Goal: Information Seeking & Learning: Learn about a topic

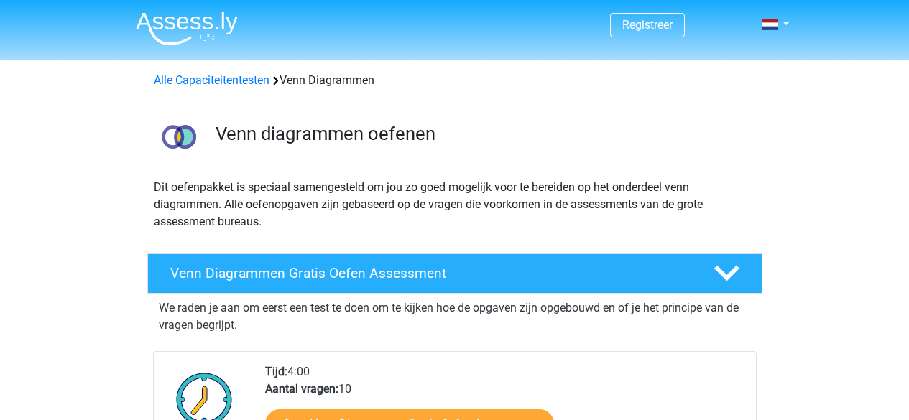
scroll to position [216, 0]
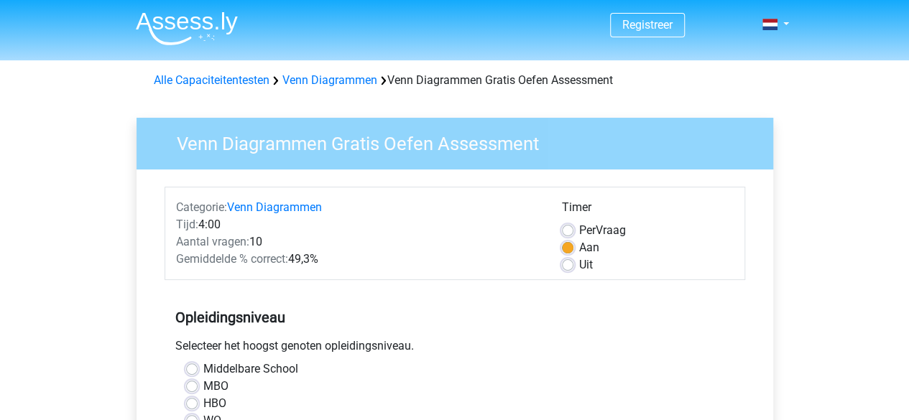
click at [579, 230] on label "Per Vraag" at bounding box center [602, 230] width 47 height 17
click at [567, 230] on input "Per Vraag" at bounding box center [567, 229] width 11 height 14
radio input "true"
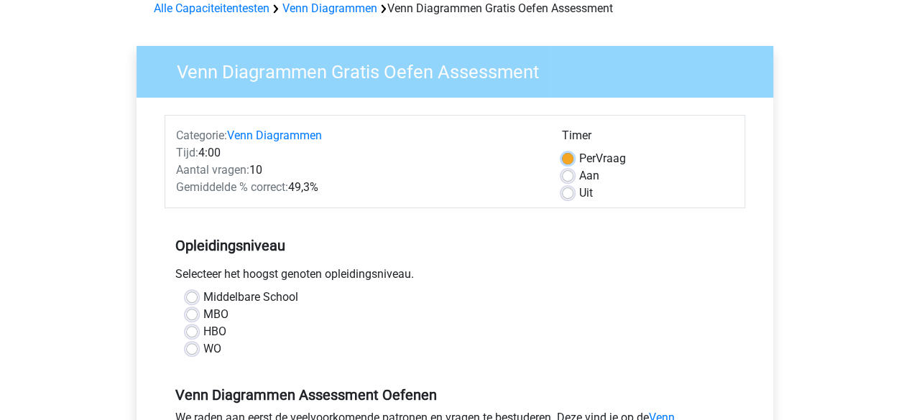
scroll to position [144, 0]
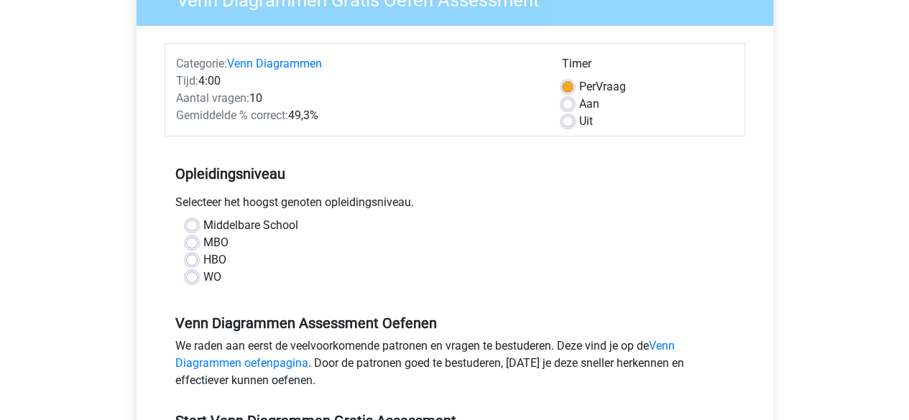
click at [203, 223] on label "Middelbare School" at bounding box center [250, 225] width 95 height 17
click at [187, 223] on input "Middelbare School" at bounding box center [191, 224] width 11 height 14
radio input "true"
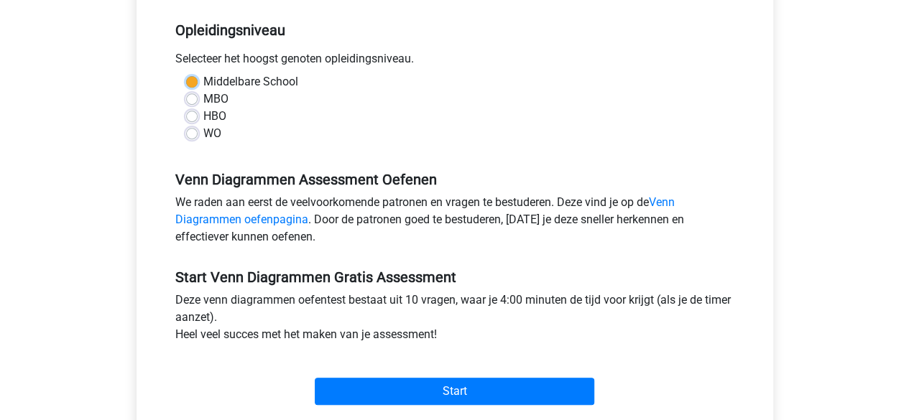
scroll to position [359, 0]
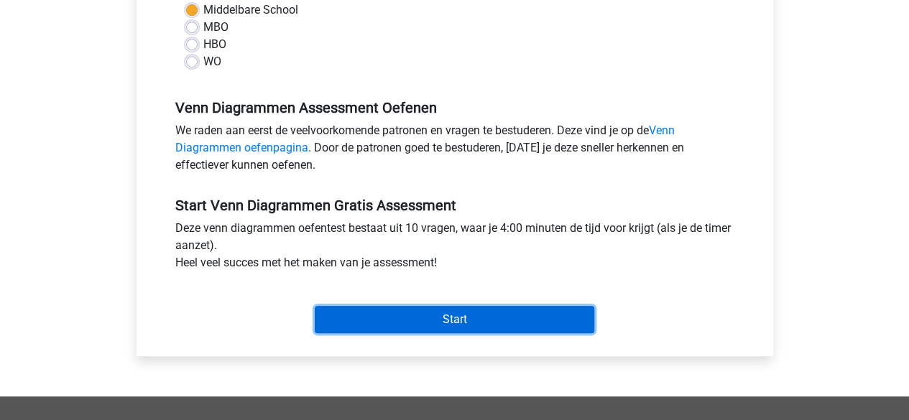
click at [492, 319] on input "Start" at bounding box center [454, 319] width 279 height 27
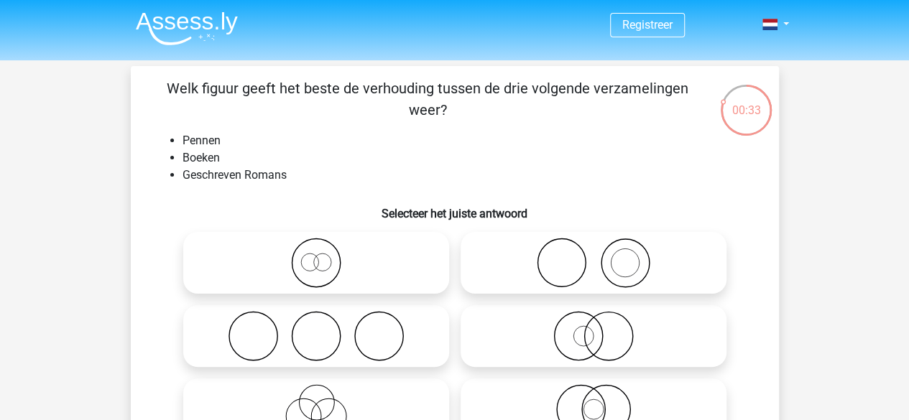
drag, startPoint x: 211, startPoint y: 91, endPoint x: 609, endPoint y: 106, distance: 398.3
click at [609, 91] on p "Welk figuur geeft het beste de verhouding tussen de drie volgende verzamelingen…" at bounding box center [428, 99] width 548 height 43
click at [536, 198] on h6 "Selecteer het juiste antwoord" at bounding box center [455, 207] width 602 height 25
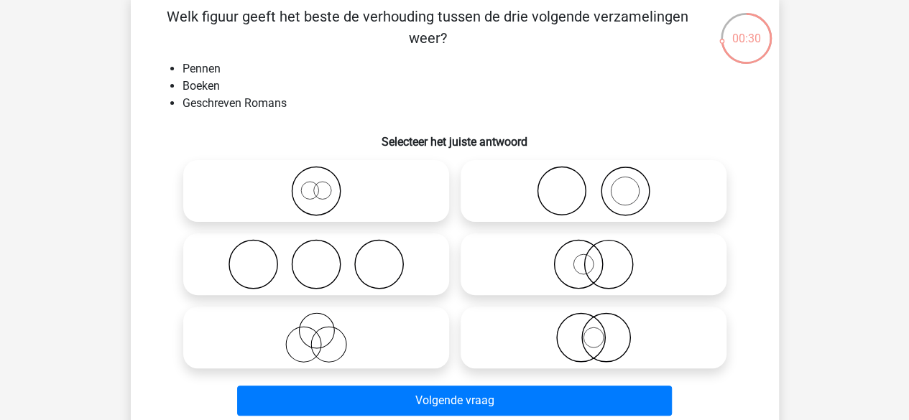
scroll to position [144, 0]
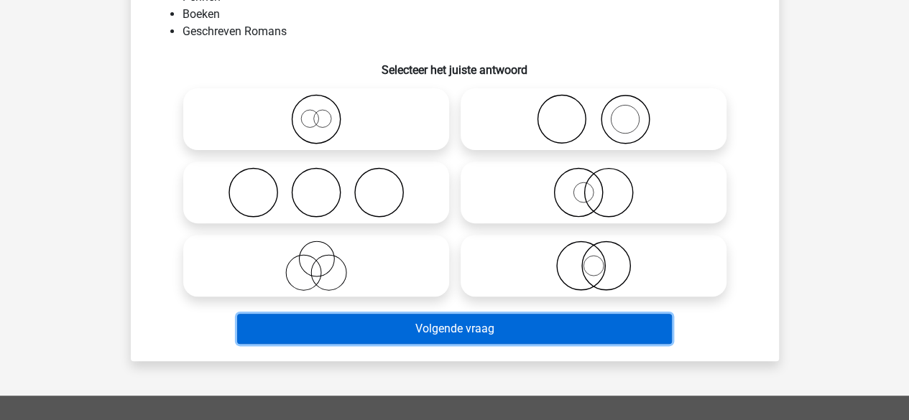
click at [436, 323] on button "Volgende vraag" at bounding box center [454, 329] width 435 height 30
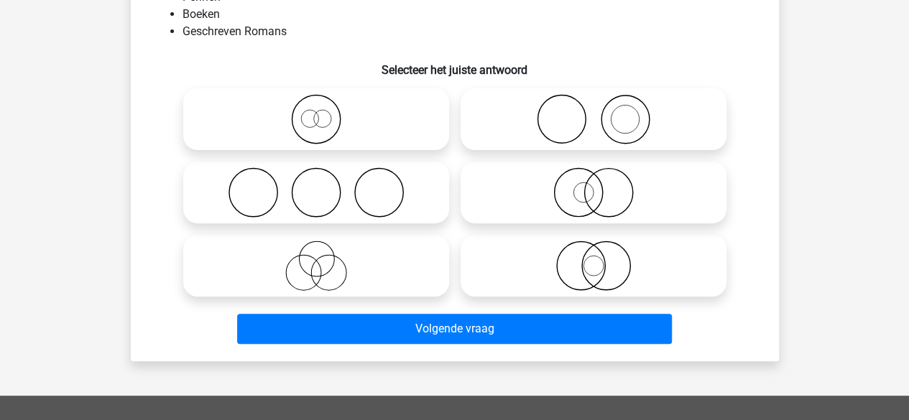
click at [384, 104] on icon at bounding box center [316, 119] width 254 height 50
click at [325, 104] on input "radio" at bounding box center [320, 107] width 9 height 9
radio input "true"
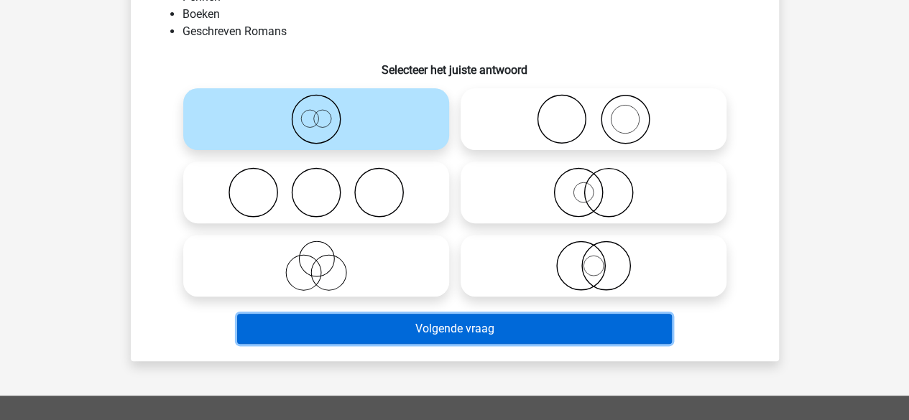
click at [493, 328] on button "Volgende vraag" at bounding box center [454, 329] width 435 height 30
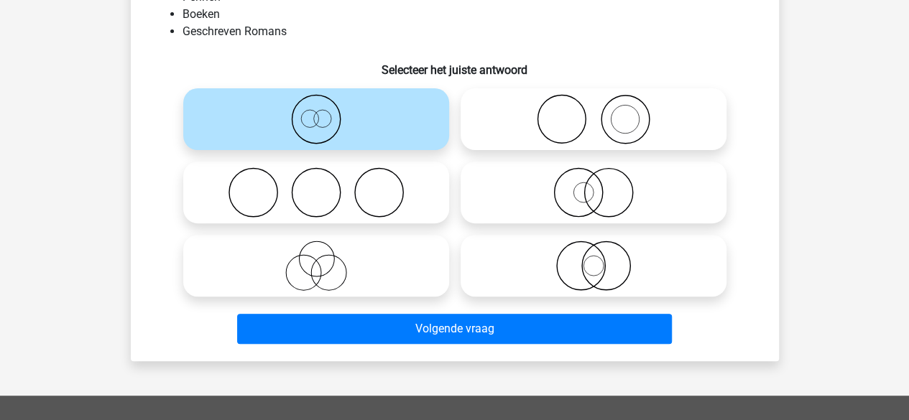
click at [282, 136] on icon at bounding box center [316, 119] width 254 height 50
click at [316, 112] on input "radio" at bounding box center [320, 107] width 9 height 9
click at [353, 202] on icon at bounding box center [316, 192] width 254 height 50
click at [325, 185] on input "radio" at bounding box center [320, 180] width 9 height 9
radio input "true"
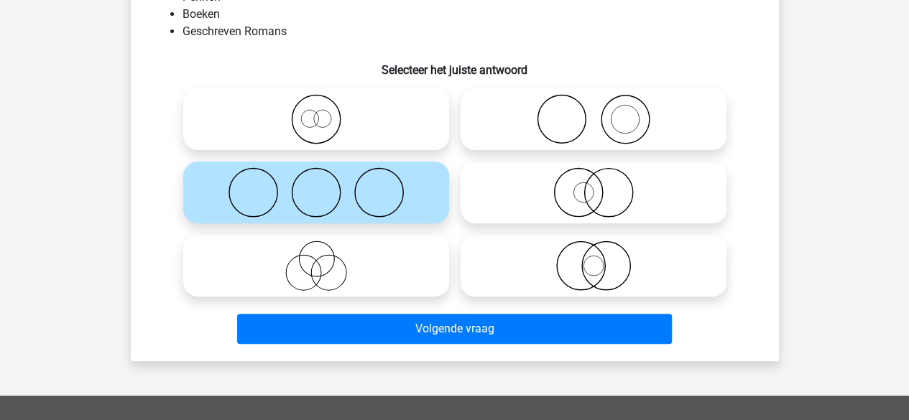
click at [355, 137] on icon at bounding box center [316, 119] width 254 height 50
click at [325, 112] on input "radio" at bounding box center [320, 107] width 9 height 9
radio input "true"
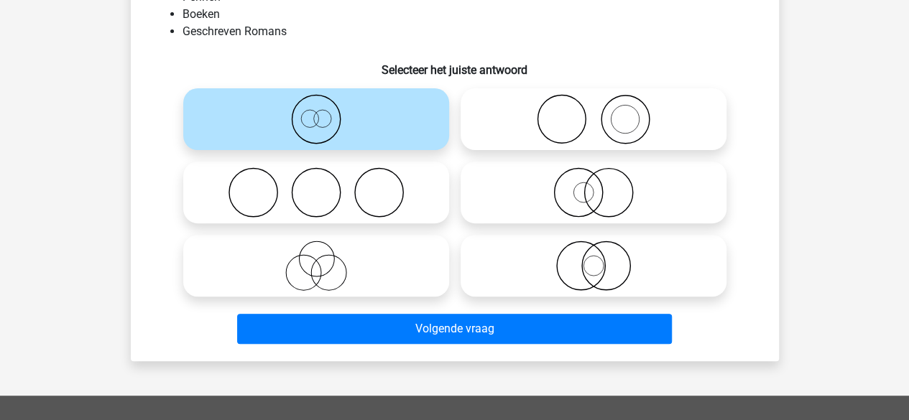
scroll to position [0, 0]
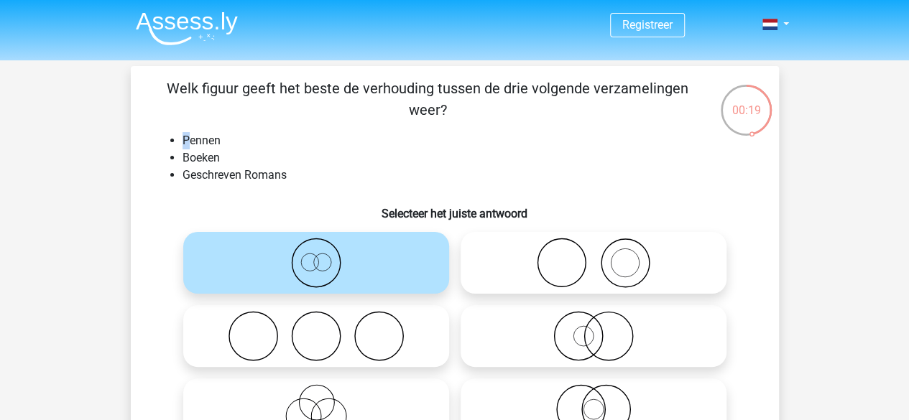
click at [182, 146] on li "Pennen" at bounding box center [468, 140] width 573 height 17
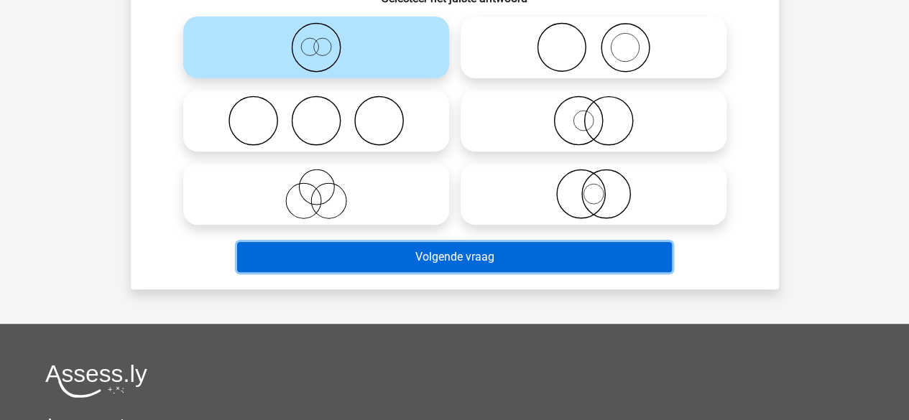
click at [507, 256] on button "Volgende vraag" at bounding box center [454, 257] width 435 height 30
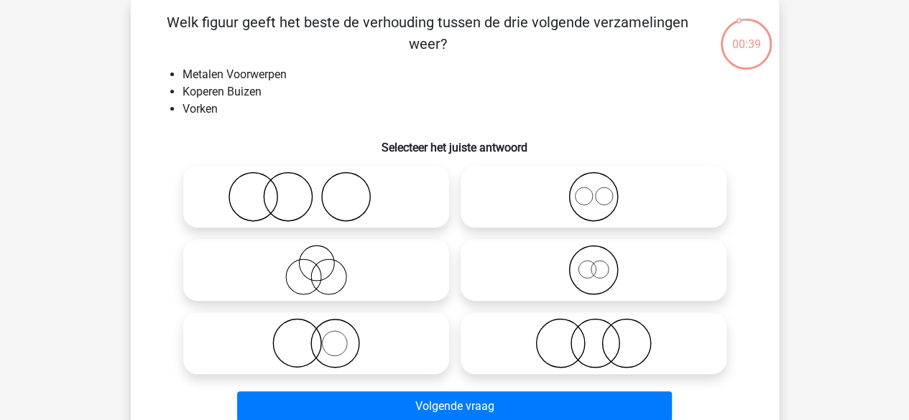
scroll to position [0, 0]
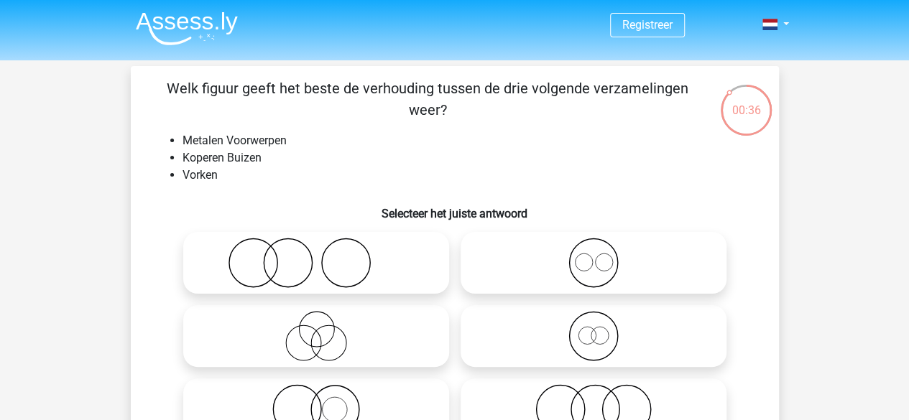
drag, startPoint x: 163, startPoint y: 93, endPoint x: 532, endPoint y: 97, distance: 368.6
click at [529, 96] on p "Welk figuur geeft het beste de verhouding tussen de drie volgende verzamelingen…" at bounding box center [428, 99] width 548 height 43
click at [536, 165] on li "Koperen Buizen" at bounding box center [468, 157] width 573 height 17
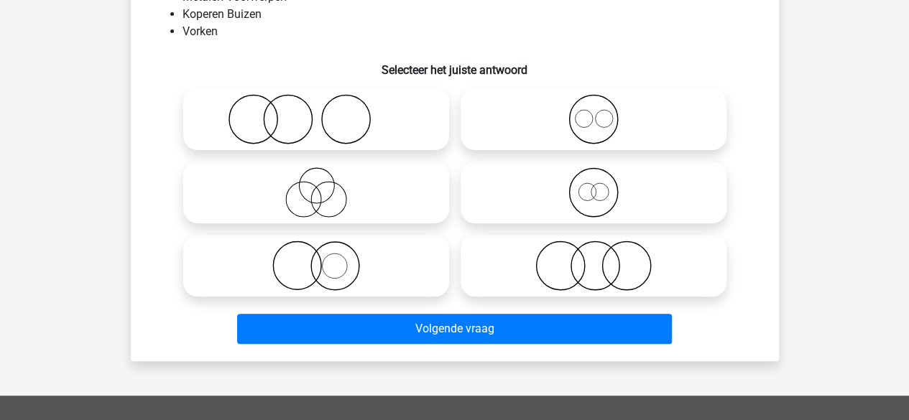
click at [337, 286] on icon at bounding box center [316, 266] width 254 height 50
click at [325, 259] on input "radio" at bounding box center [320, 253] width 9 height 9
radio input "true"
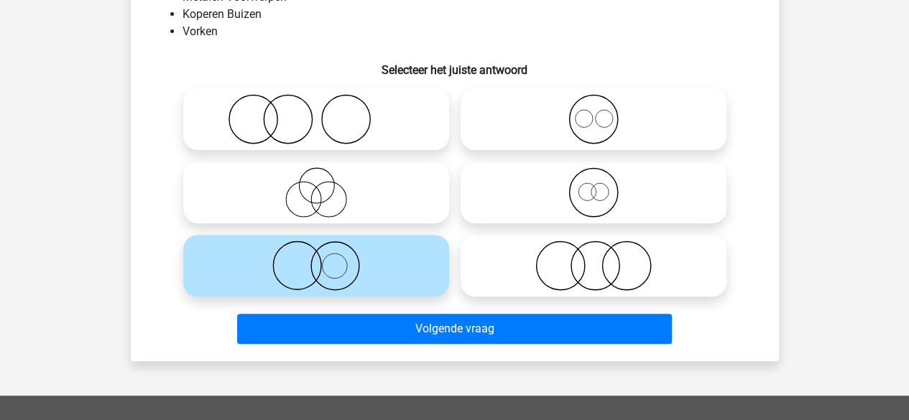
click at [501, 353] on div "Welk figuur geeft het beste de verhouding tussen de drie volgende verzamelingen…" at bounding box center [455, 141] width 648 height 439
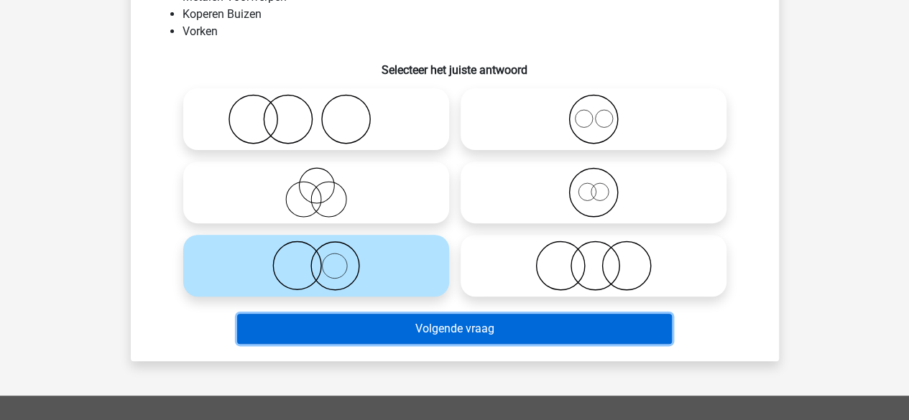
click at [488, 327] on button "Volgende vraag" at bounding box center [454, 329] width 435 height 30
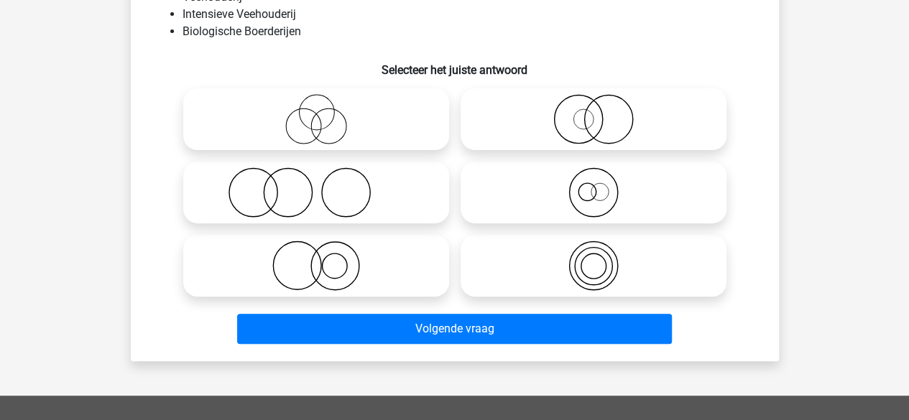
scroll to position [66, 0]
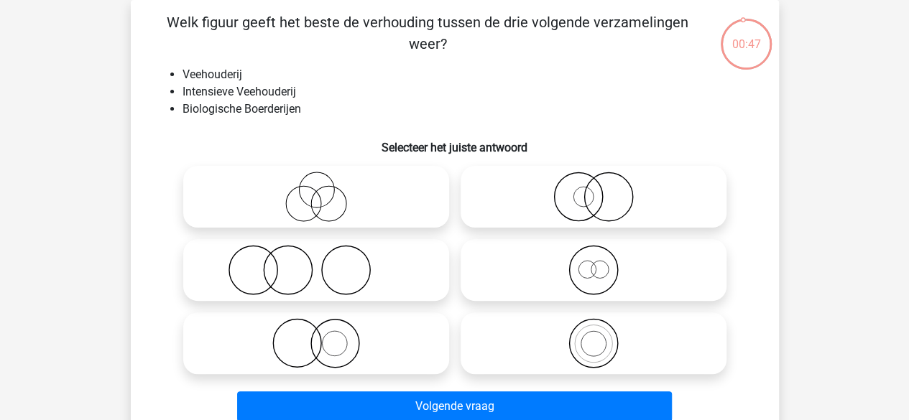
click at [343, 157] on div "Welk figuur geeft het beste de verhouding tussen de drie volgende verzamelingen…" at bounding box center [454, 219] width 636 height 416
click at [348, 218] on icon at bounding box center [316, 197] width 254 height 50
click at [325, 190] on input "radio" at bounding box center [320, 184] width 9 height 9
radio input "true"
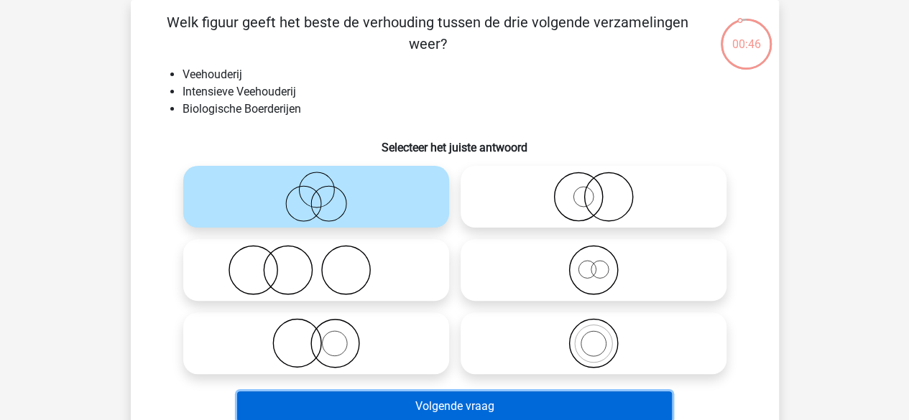
click at [466, 404] on button "Volgende vraag" at bounding box center [454, 407] width 435 height 30
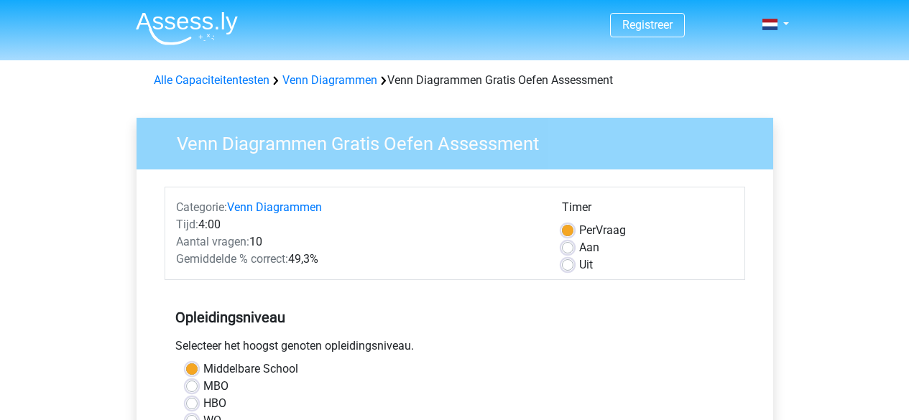
scroll to position [359, 0]
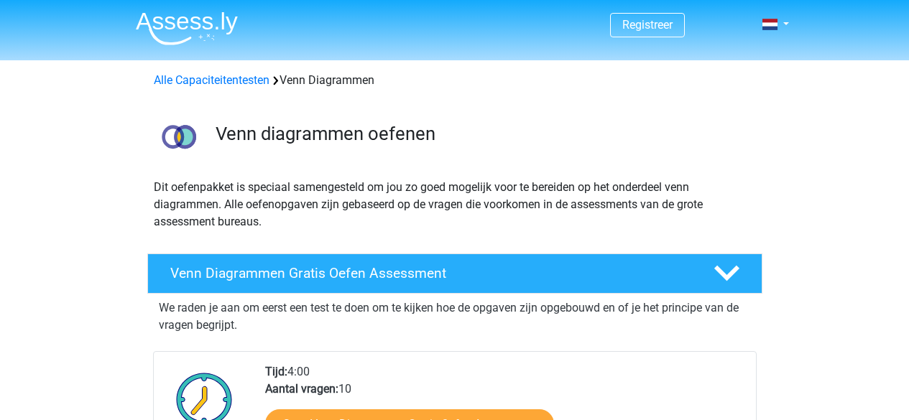
scroll to position [216, 0]
